Goal: Register for event/course

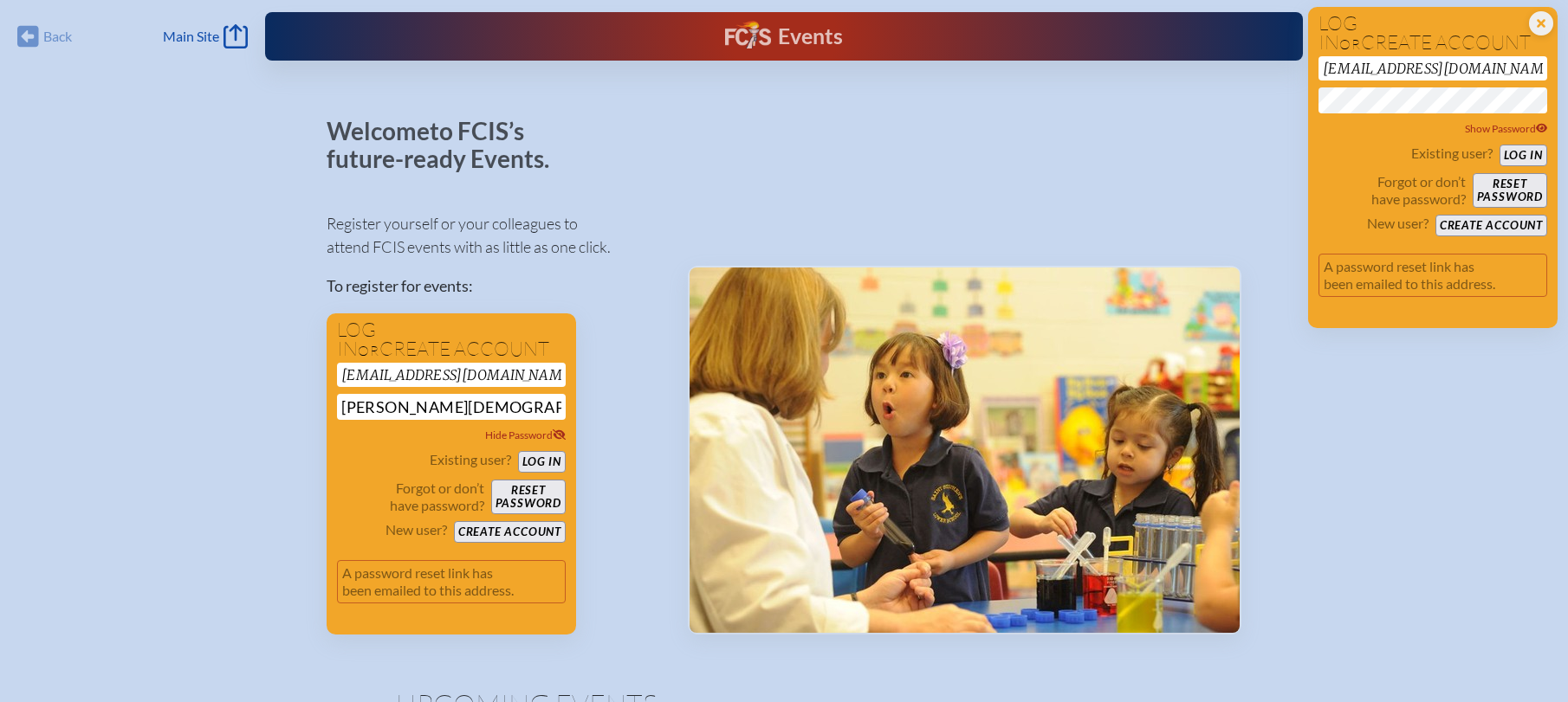
drag, startPoint x: 353, startPoint y: 405, endPoint x: 280, endPoint y: 405, distance: 73.0
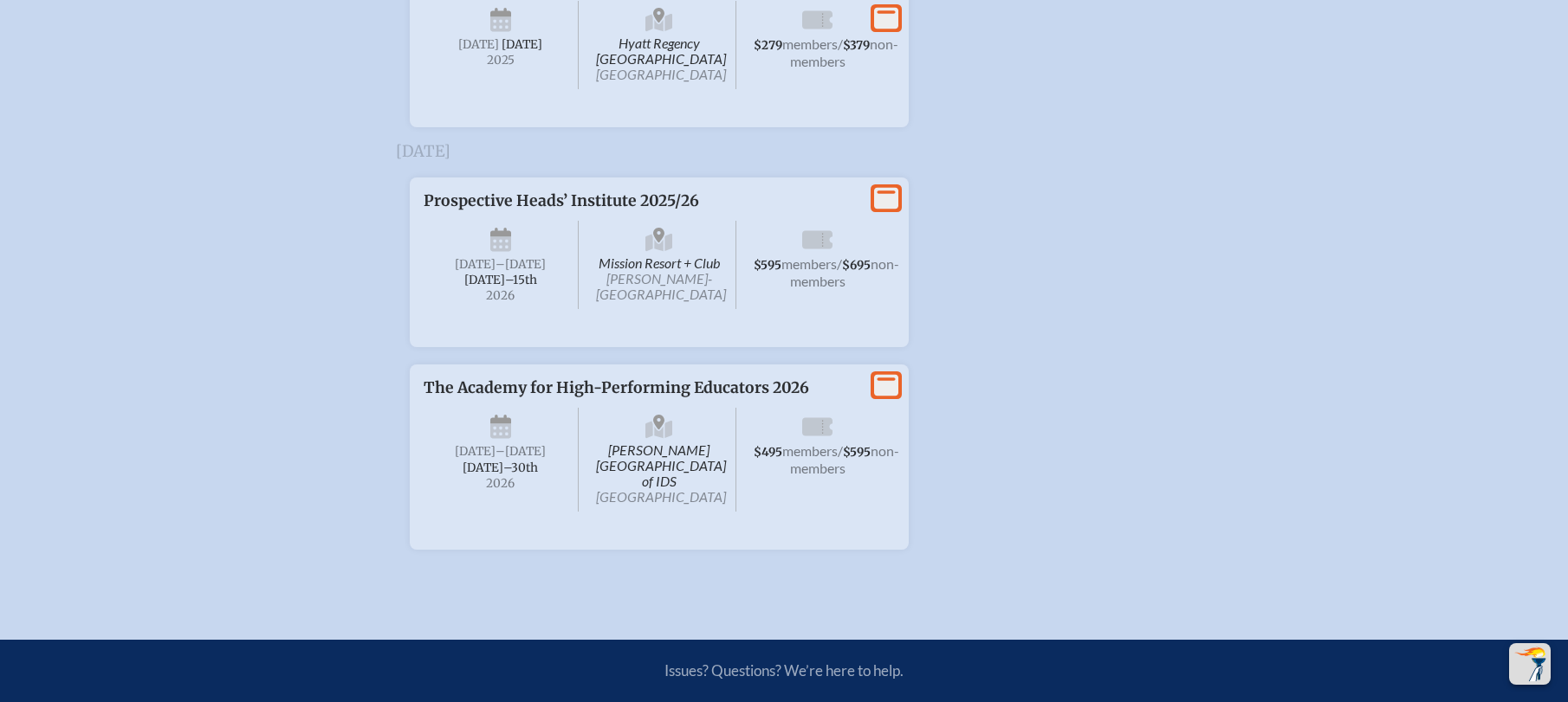
scroll to position [4501, 0]
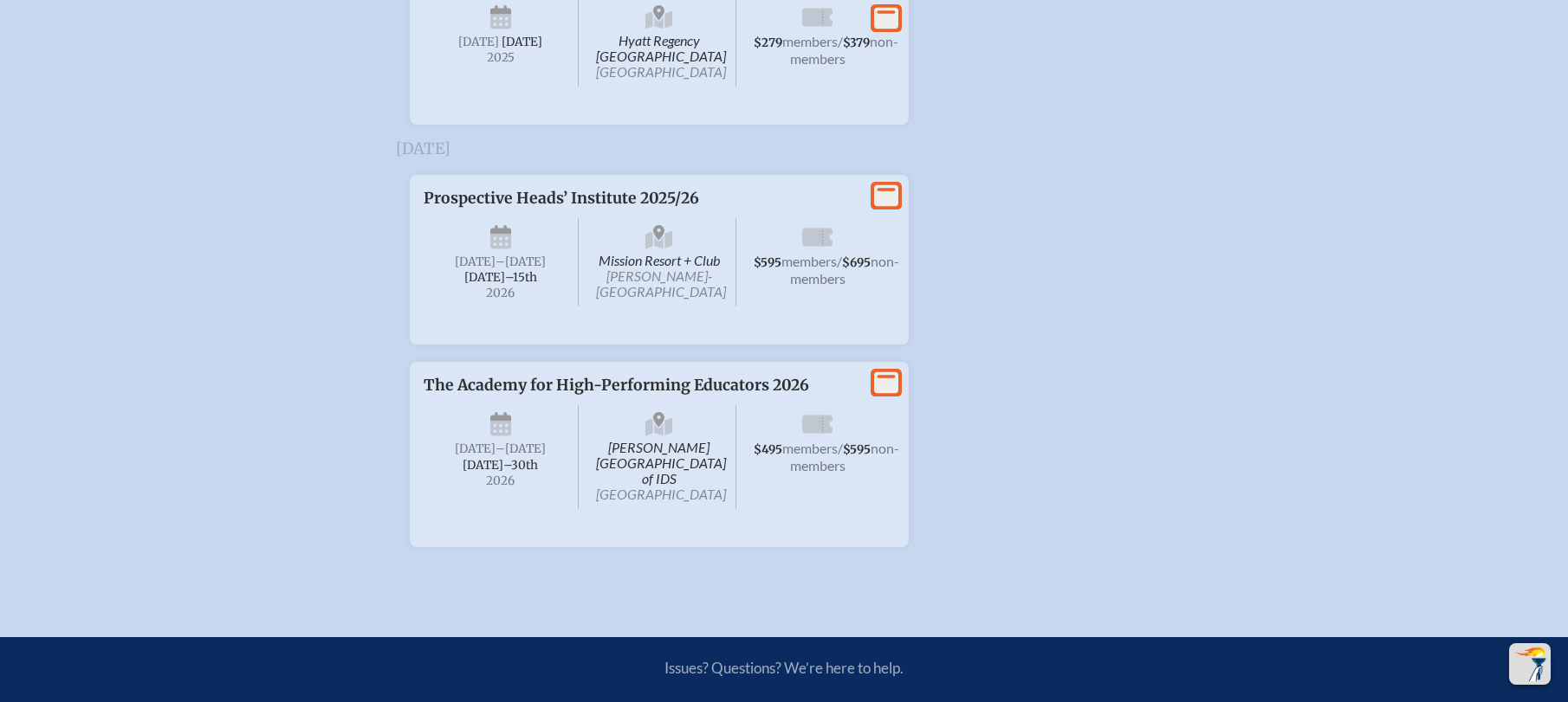
click at [890, 30] on icon at bounding box center [886, 18] width 24 height 21
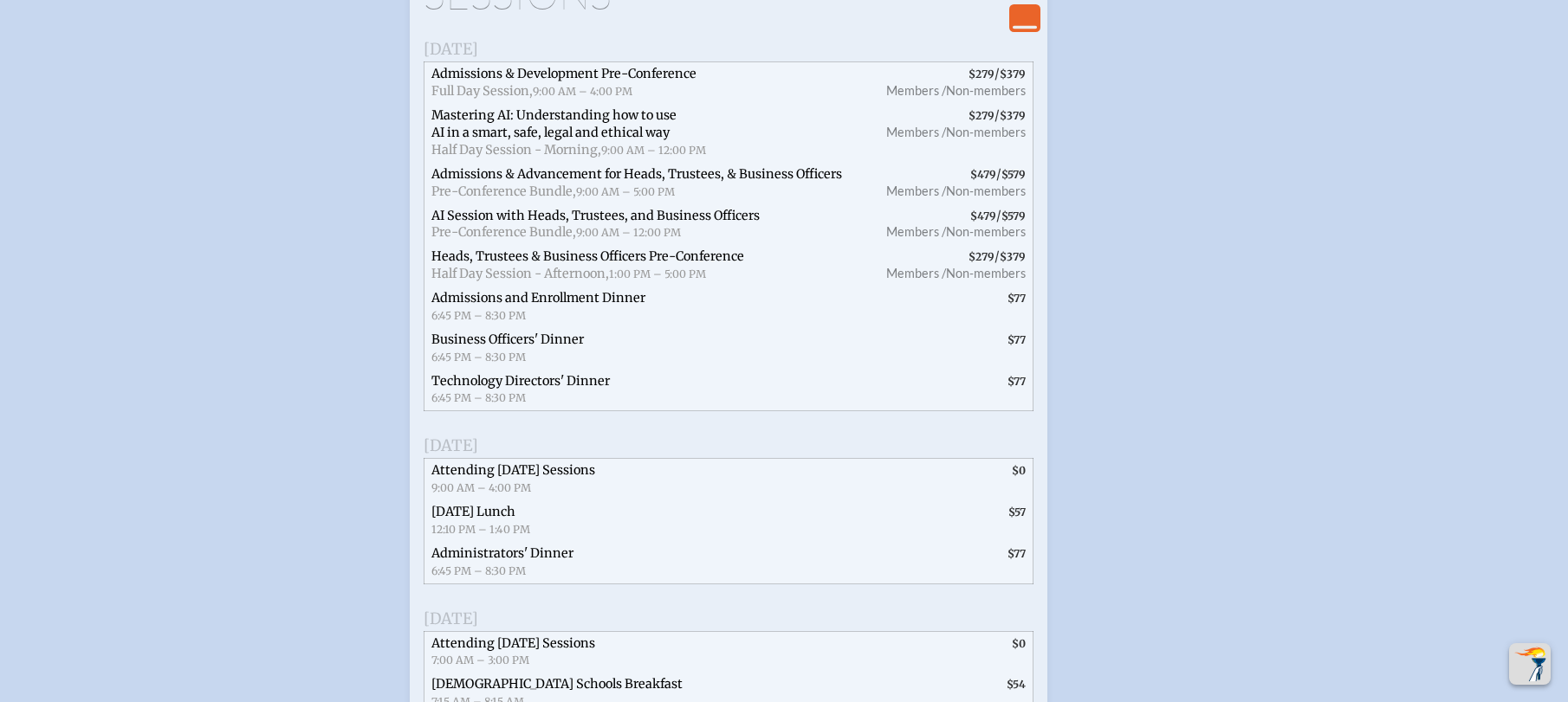
scroll to position [3635, 0]
